Goal: Find contact information: Find contact information

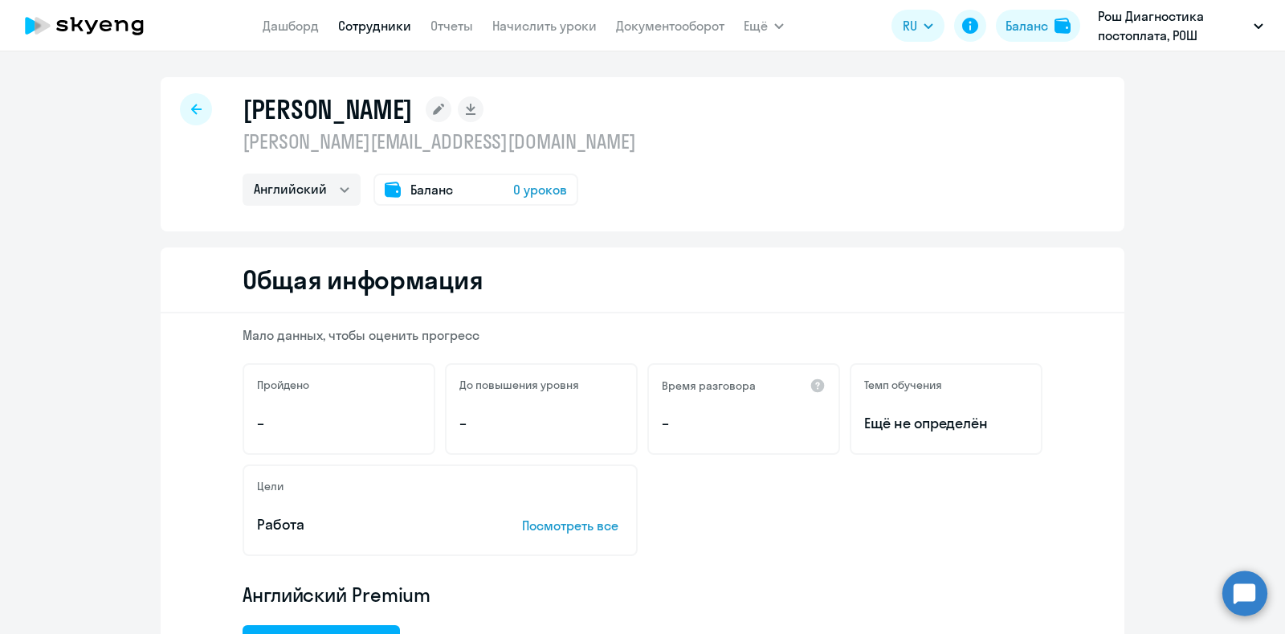
select select "english"
click at [180, 110] on div at bounding box center [196, 109] width 32 height 32
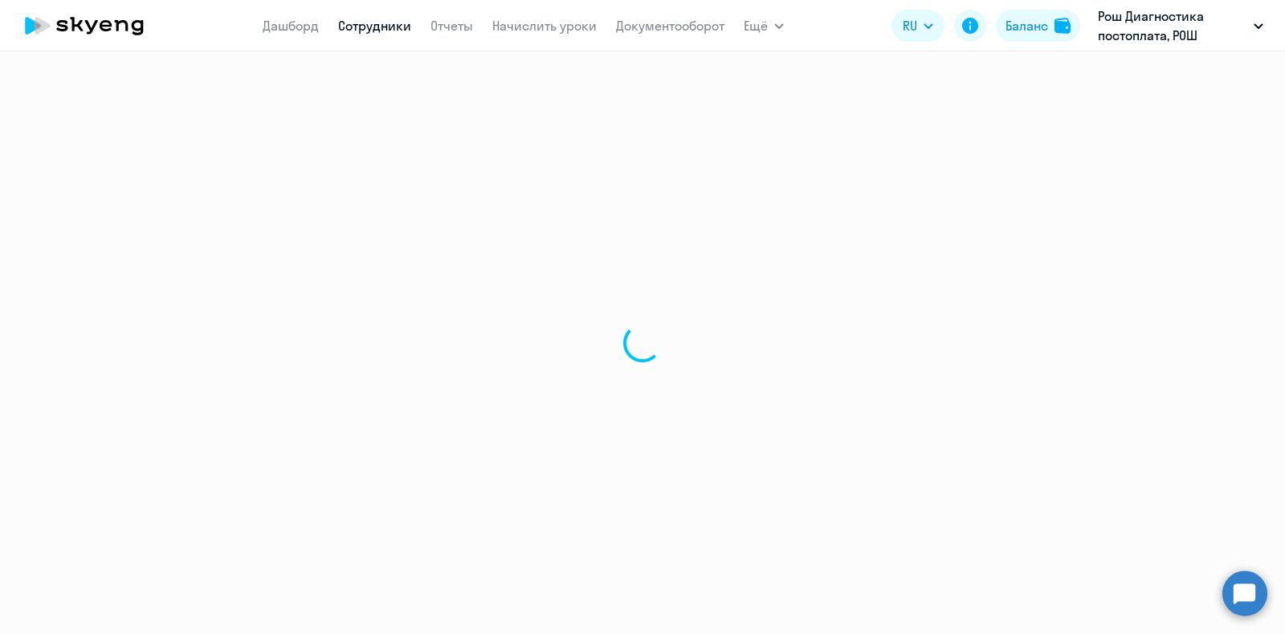
select select "30"
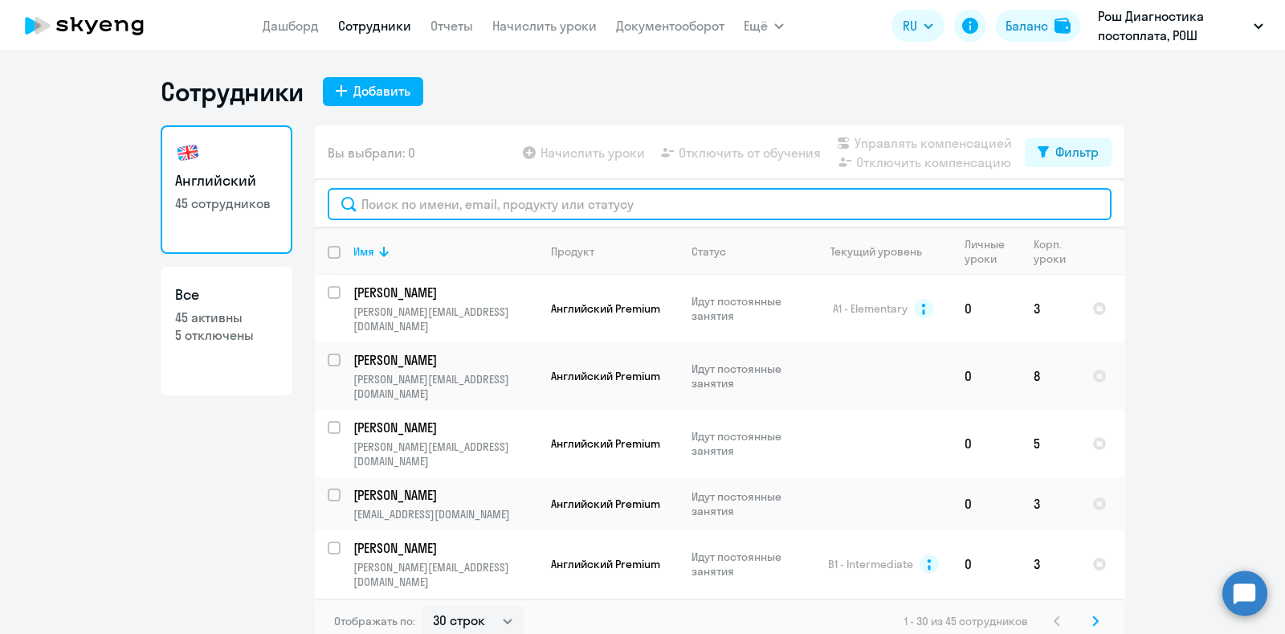
click at [414, 200] on input "text" at bounding box center [720, 204] width 784 height 32
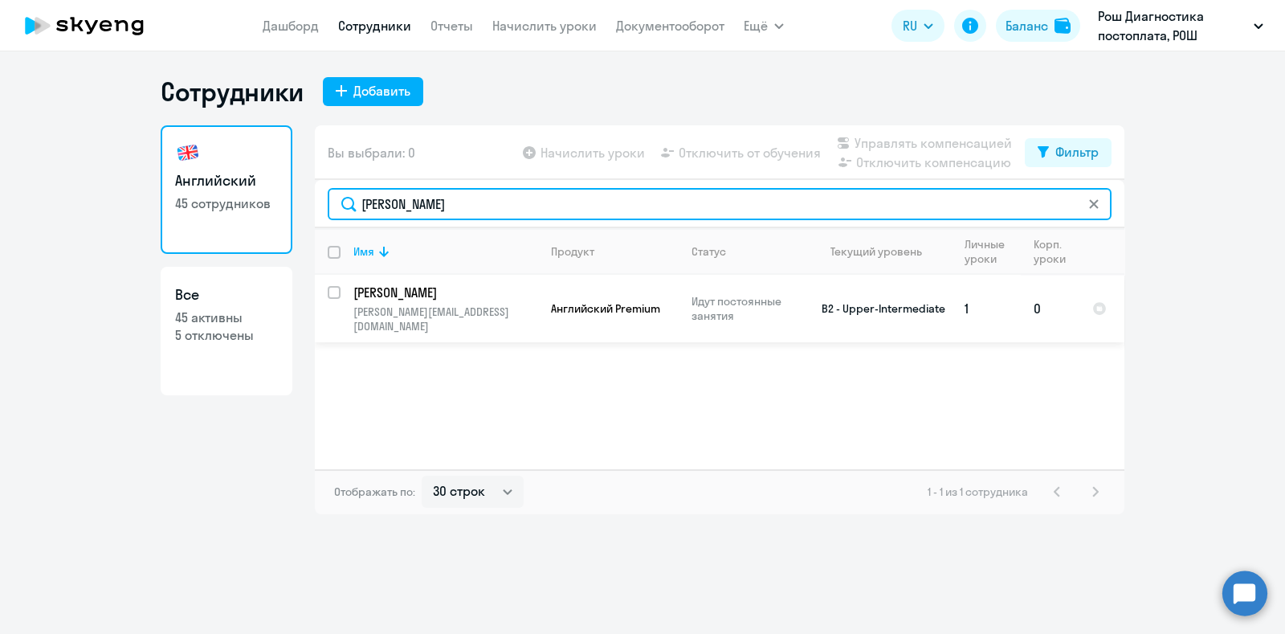
type input "[PERSON_NAME]"
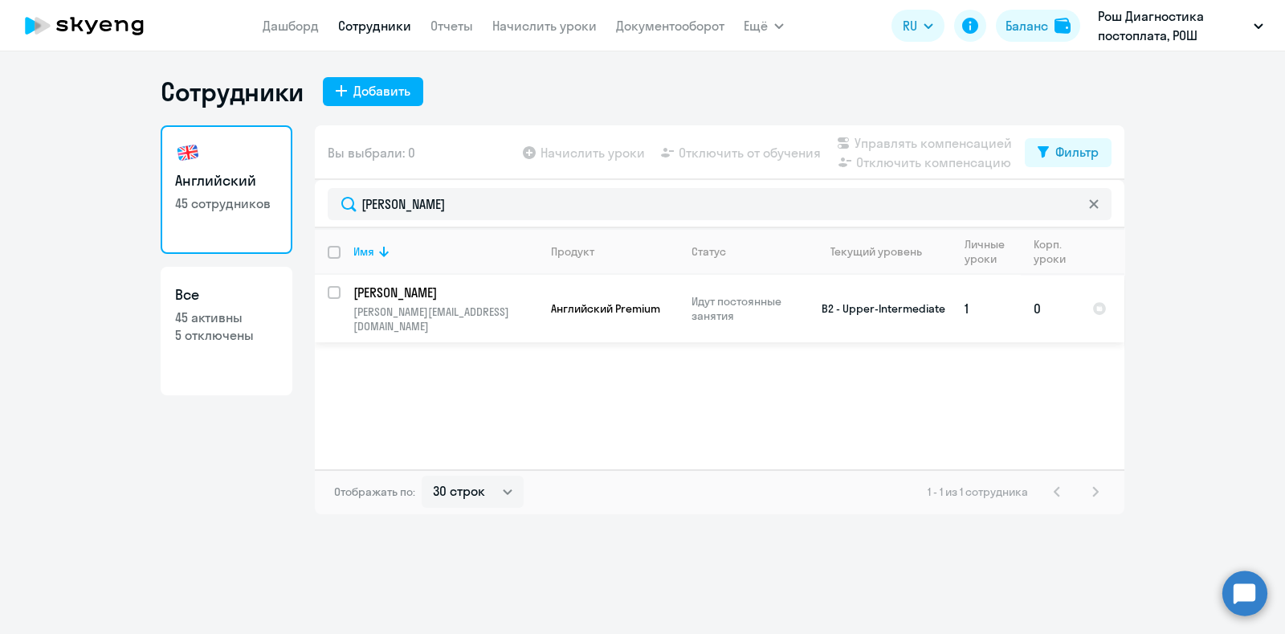
click at [425, 284] on p "[PERSON_NAME]" at bounding box center [445, 293] width 182 height 18
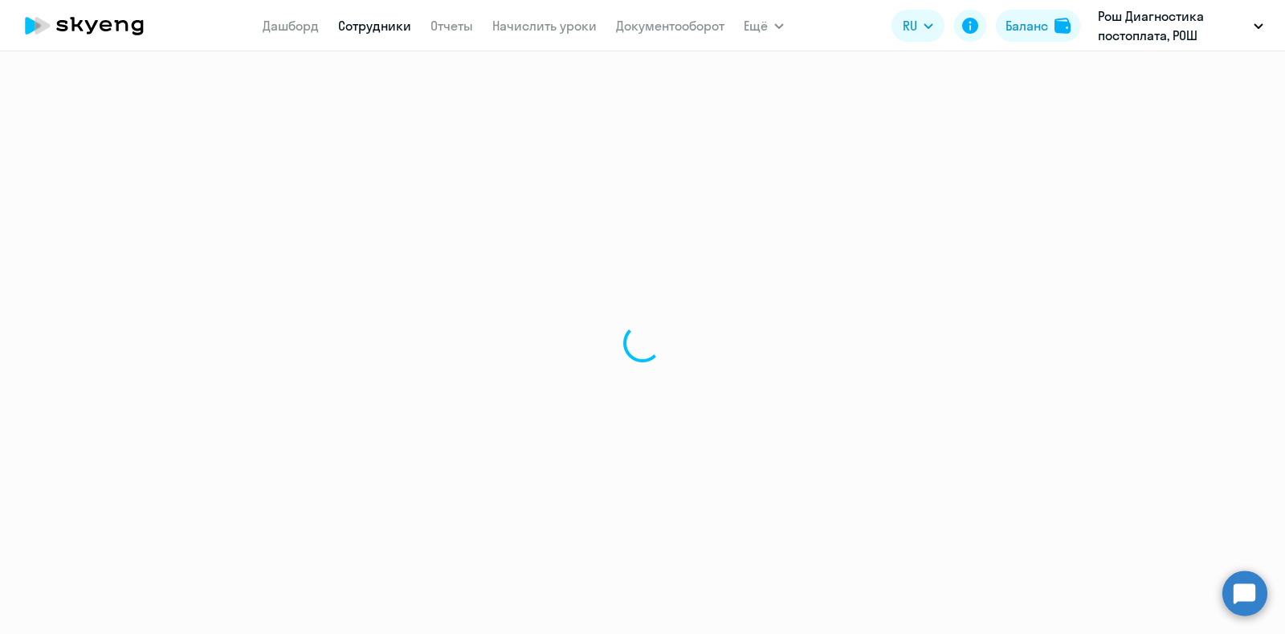
select select "english"
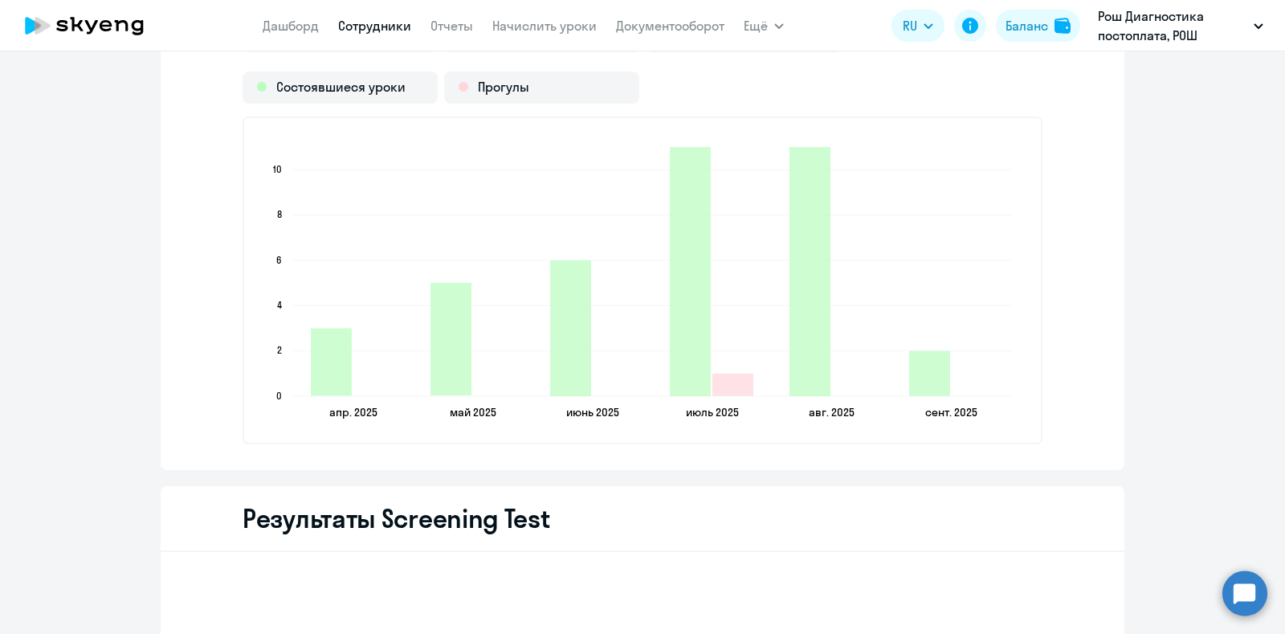
scroll to position [2009, 0]
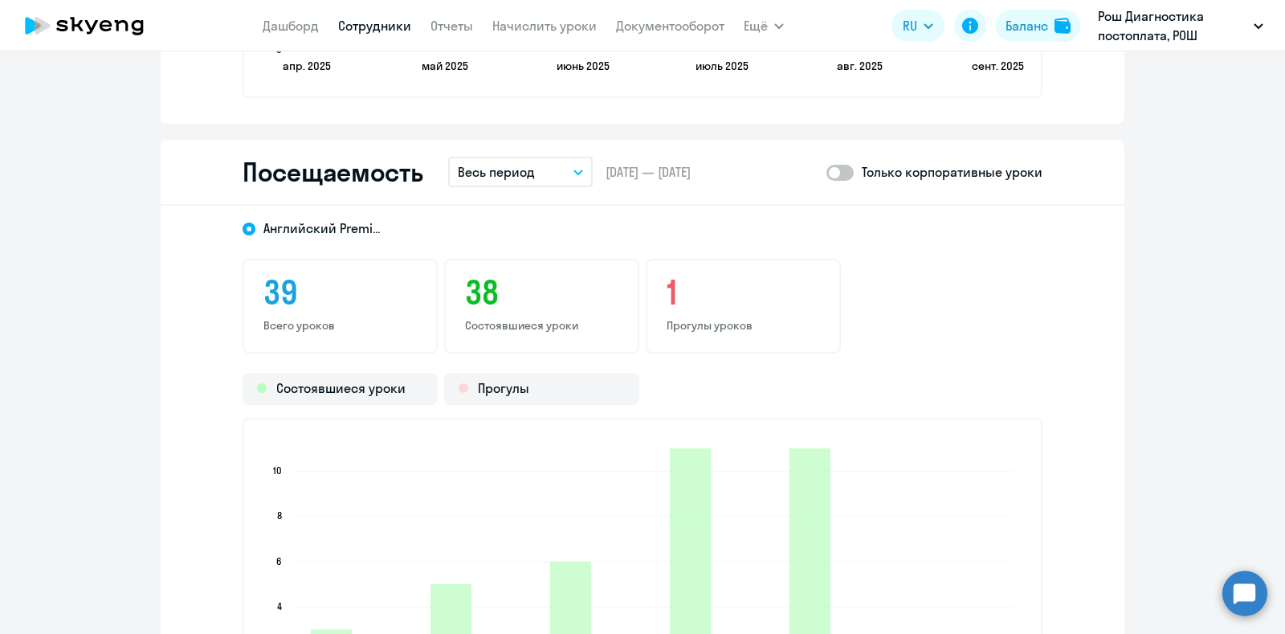
click at [830, 170] on span at bounding box center [840, 173] width 27 height 16
click at [827, 172] on input "checkbox" at bounding box center [826, 172] width 1 height 1
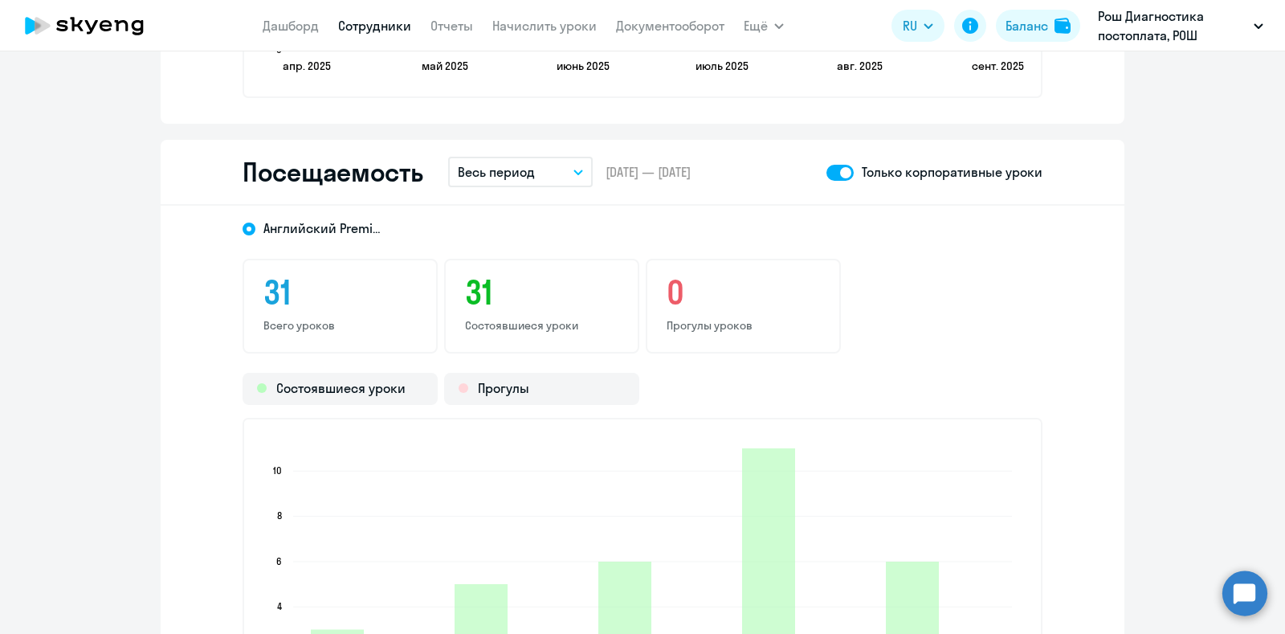
click at [828, 166] on span at bounding box center [840, 173] width 27 height 16
click at [827, 172] on input "checkbox" at bounding box center [826, 172] width 1 height 1
checkbox input "false"
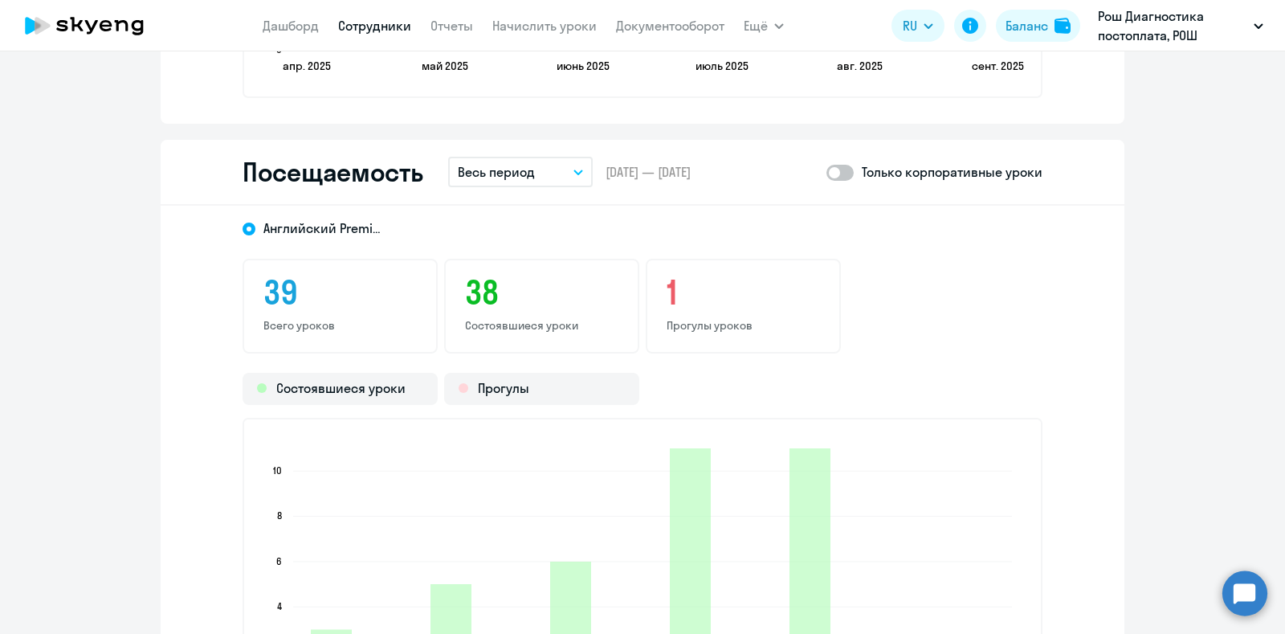
click at [696, 291] on h3 "1" at bounding box center [743, 292] width 153 height 39
click at [486, 393] on div "Прогулы" at bounding box center [541, 389] width 195 height 32
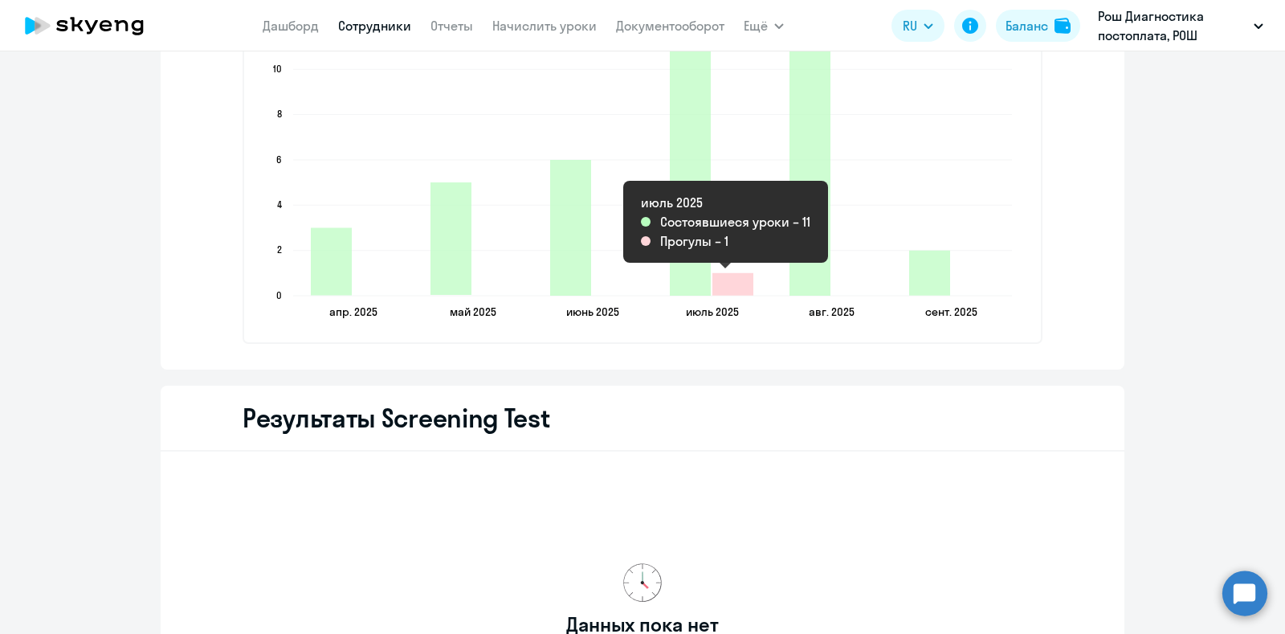
click at [740, 280] on icon "2025-07-27T21:00:00.000Z Прогулы 1" at bounding box center [733, 284] width 41 height 22
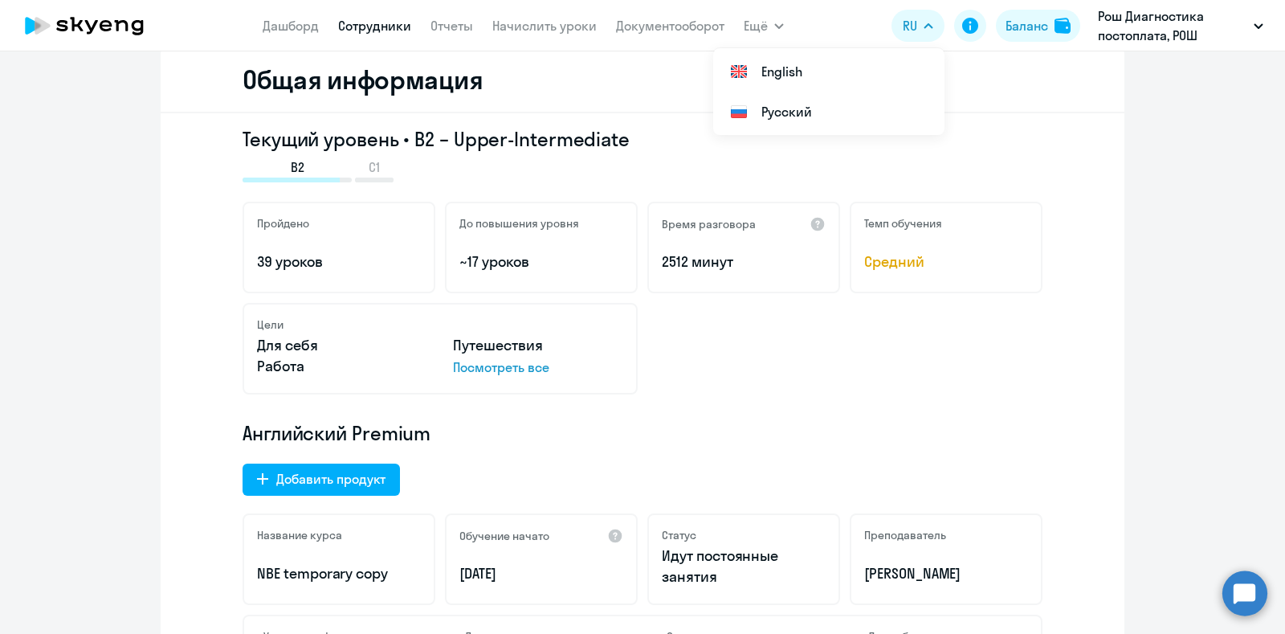
scroll to position [0, 0]
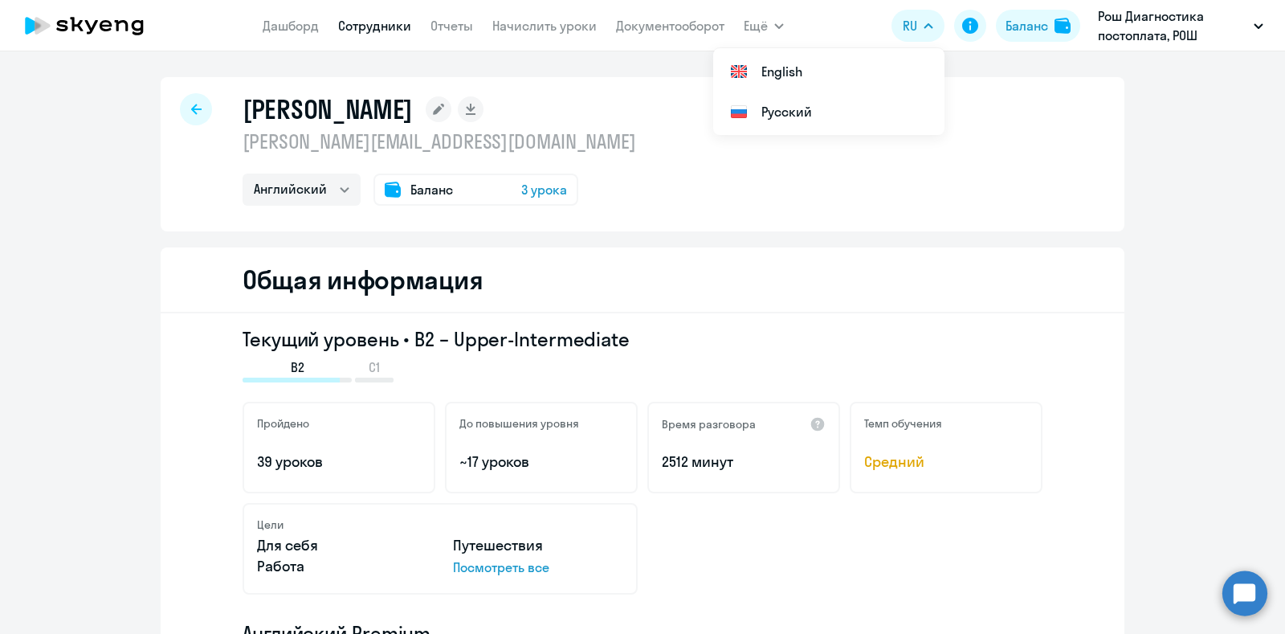
click at [267, 135] on p "[PERSON_NAME][EMAIL_ADDRESS][DOMAIN_NAME]" at bounding box center [440, 142] width 394 height 26
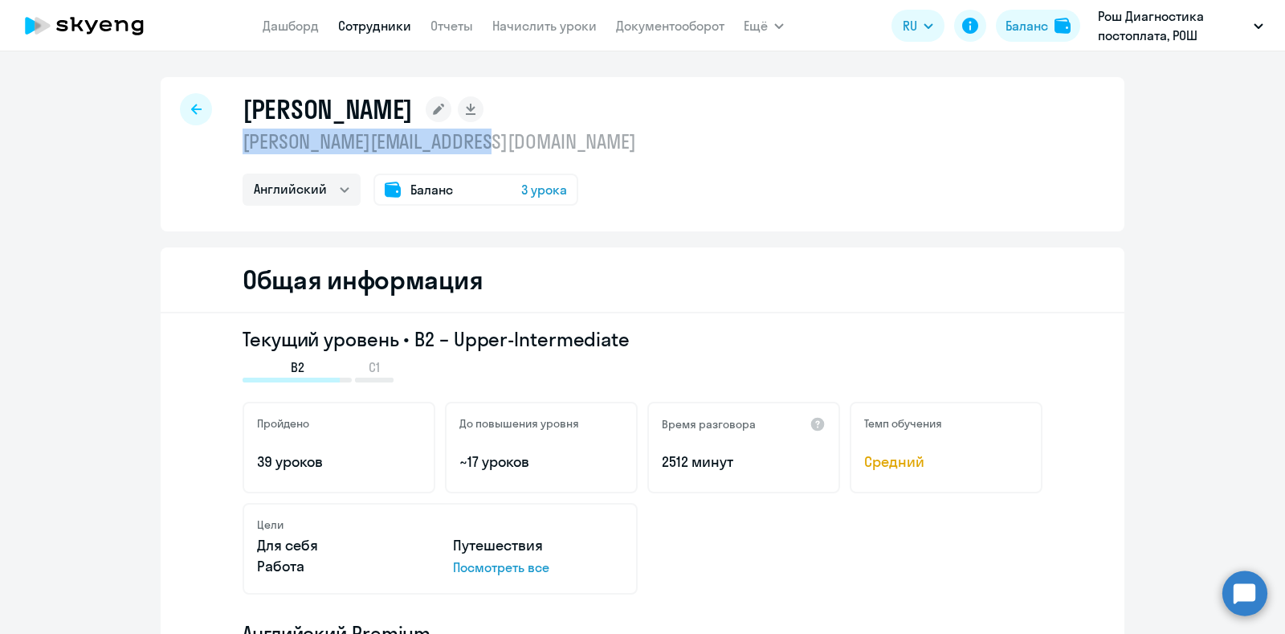
drag, startPoint x: 240, startPoint y: 144, endPoint x: 538, endPoint y: 150, distance: 298.1
click at [538, 150] on p "[PERSON_NAME][EMAIL_ADDRESS][DOMAIN_NAME]" at bounding box center [440, 142] width 394 height 26
copy p "[PERSON_NAME][EMAIL_ADDRESS][DOMAIN_NAME]"
